Goal: Task Accomplishment & Management: Use online tool/utility

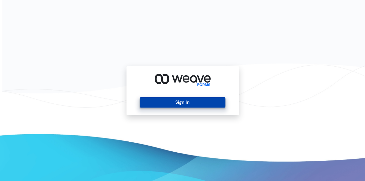
click at [182, 102] on button "Sign In" at bounding box center [183, 102] width 86 height 10
